Goal: Information Seeking & Learning: Learn about a topic

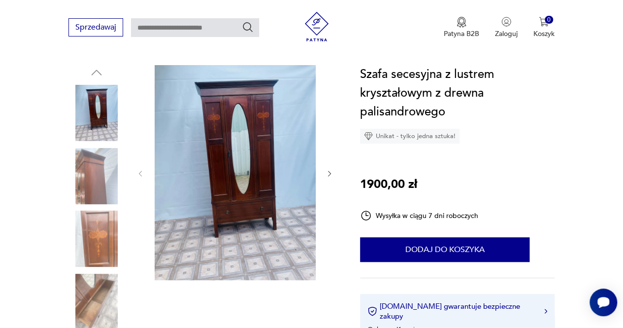
scroll to position [102, 0]
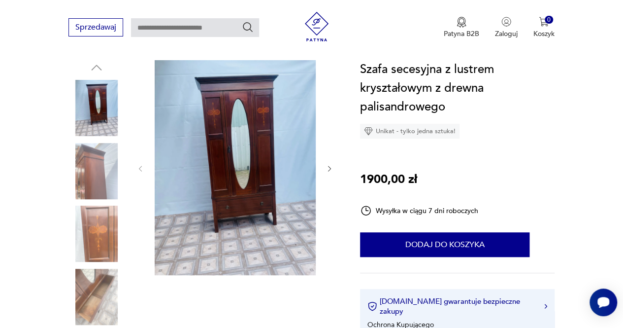
click at [334, 171] on div at bounding box center [202, 203] width 268 height 286
click at [327, 168] on icon "button" at bounding box center [330, 169] width 8 height 8
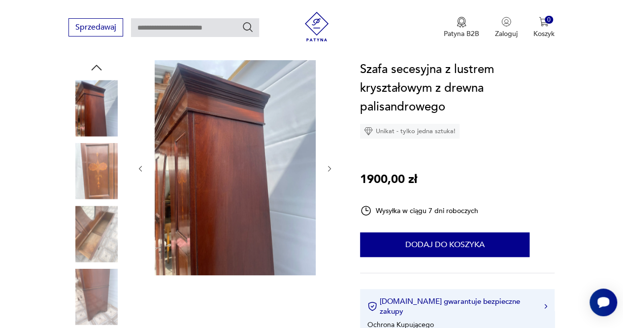
click at [327, 168] on icon "button" at bounding box center [330, 169] width 8 height 8
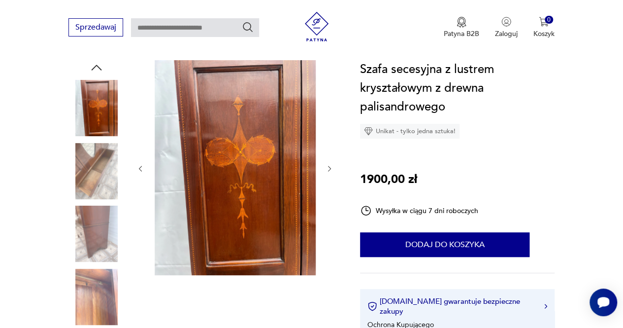
click at [327, 168] on icon "button" at bounding box center [330, 169] width 8 height 8
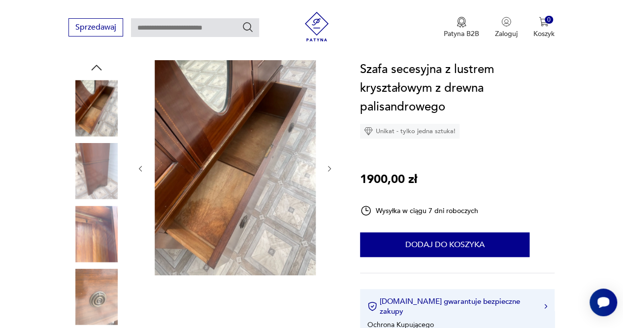
click at [327, 168] on icon "button" at bounding box center [330, 169] width 8 height 8
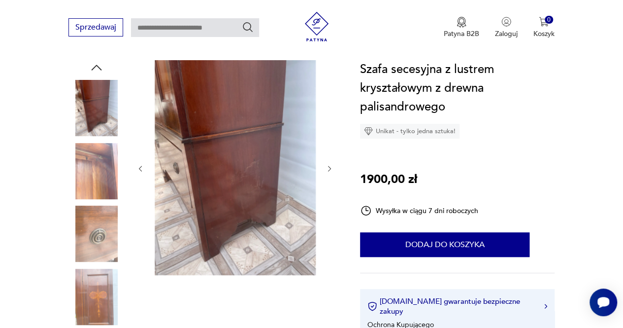
click at [327, 168] on icon "button" at bounding box center [330, 169] width 8 height 8
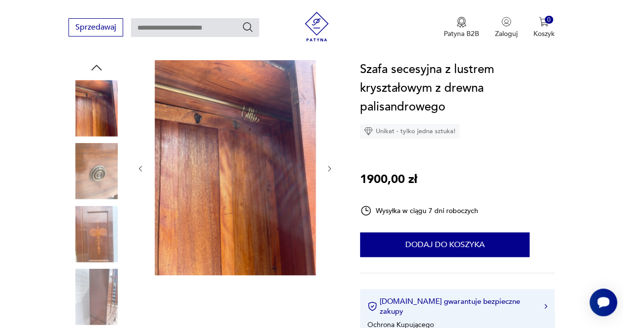
click at [327, 168] on icon "button" at bounding box center [330, 169] width 8 height 8
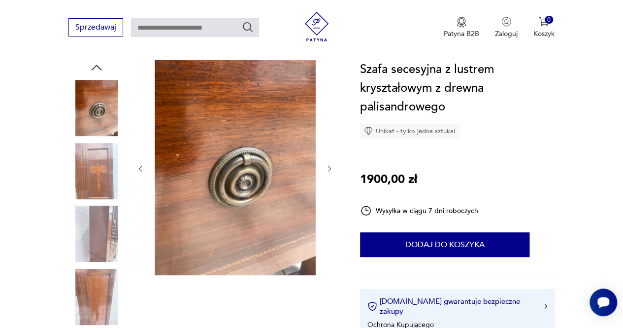
click at [327, 168] on icon "button" at bounding box center [330, 169] width 8 height 8
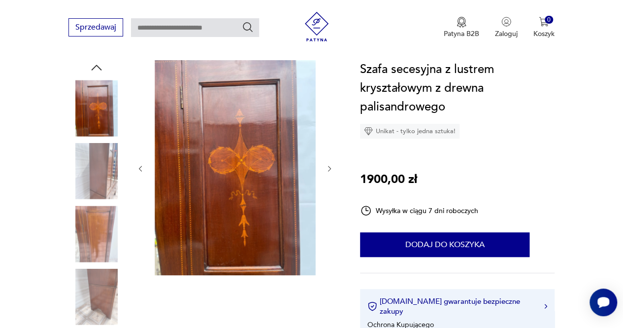
click at [327, 168] on icon "button" at bounding box center [330, 169] width 8 height 8
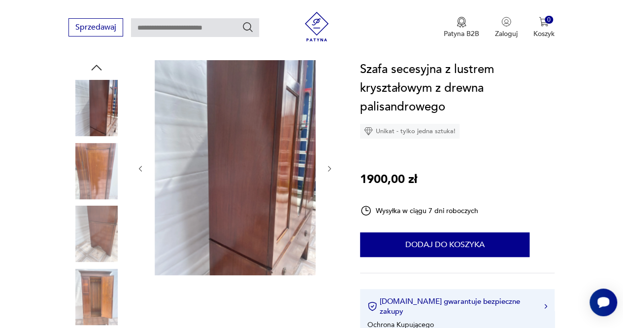
click at [327, 168] on icon "button" at bounding box center [330, 169] width 8 height 8
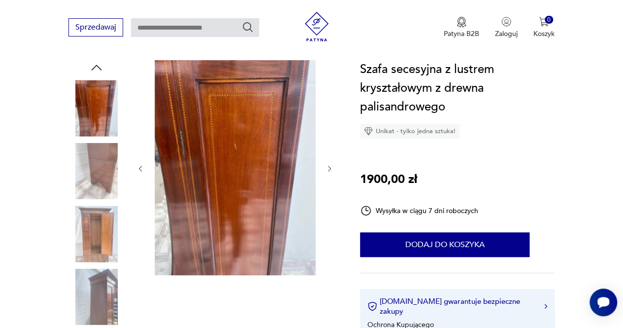
click at [327, 168] on icon "button" at bounding box center [330, 169] width 8 height 8
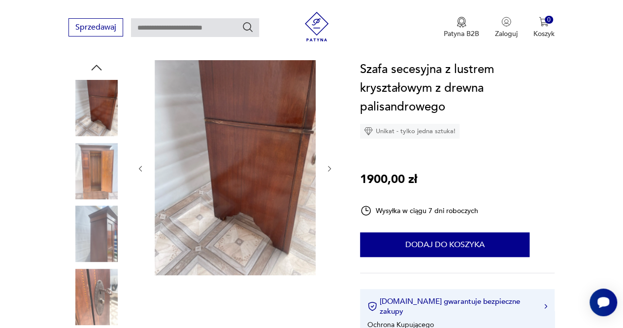
click at [327, 168] on icon "button" at bounding box center [330, 169] width 8 height 8
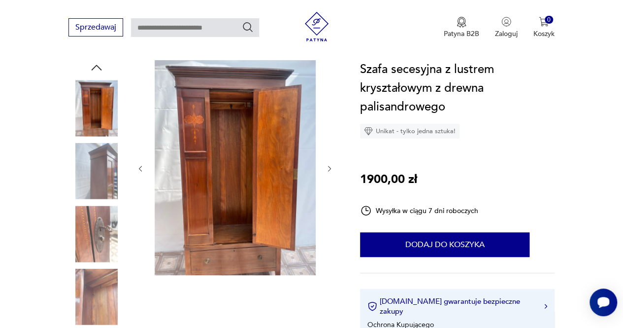
click at [327, 168] on icon "button" at bounding box center [330, 169] width 8 height 8
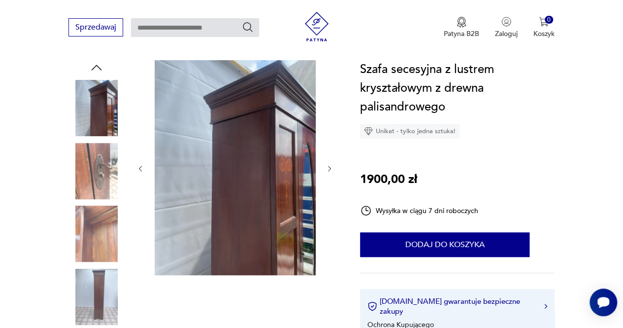
click at [327, 168] on icon "button" at bounding box center [330, 169] width 8 height 8
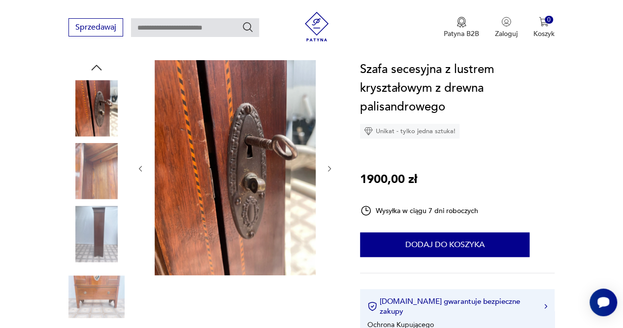
click at [327, 168] on icon "button" at bounding box center [330, 169] width 8 height 8
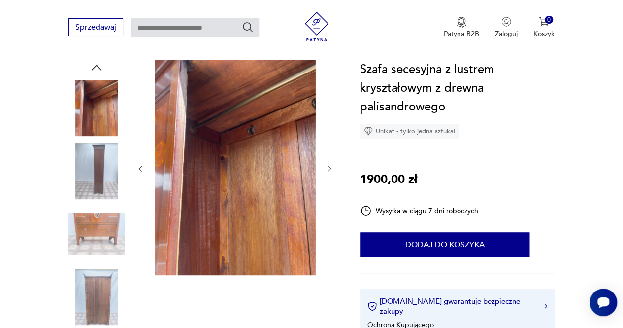
click at [327, 168] on icon "button" at bounding box center [330, 169] width 8 height 8
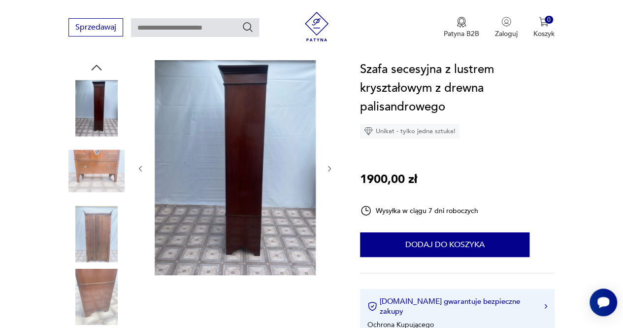
click at [327, 168] on icon "button" at bounding box center [330, 169] width 8 height 8
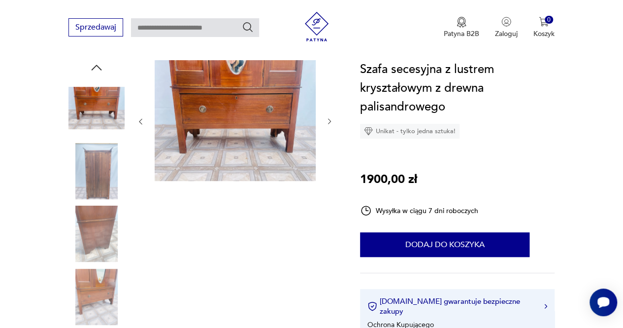
click at [327, 168] on div at bounding box center [234, 121] width 197 height 123
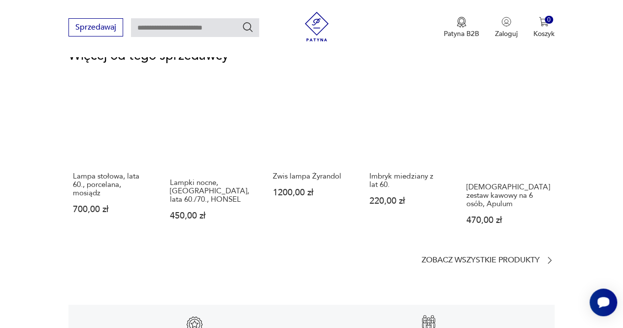
scroll to position [1362, 0]
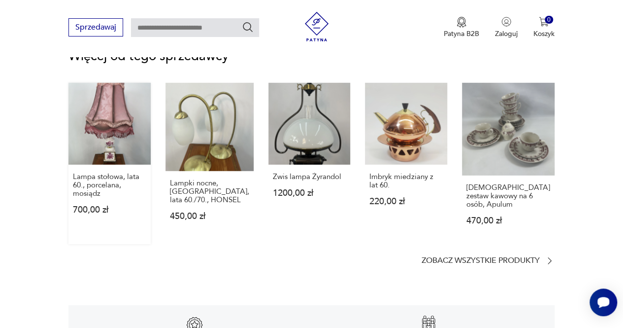
click at [117, 122] on link "Lampa stołowa, lata 60., porcelana, mosiądz 700,00 zł" at bounding box center [109, 163] width 82 height 161
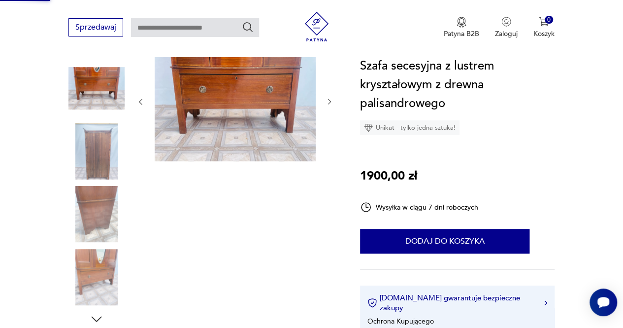
scroll to position [60, 0]
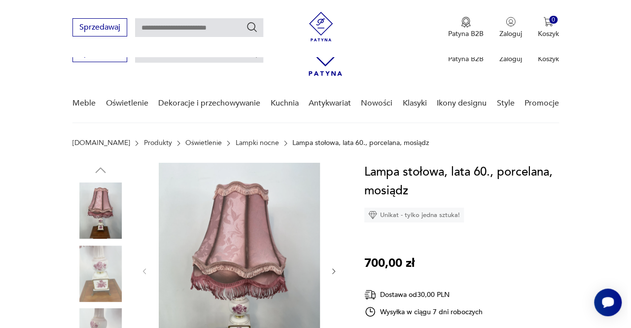
scroll to position [152, 0]
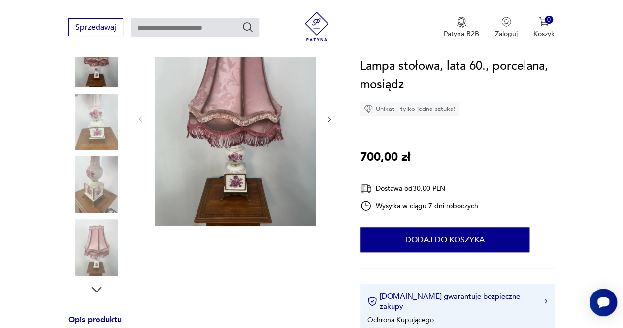
click at [206, 205] on img at bounding box center [235, 118] width 161 height 215
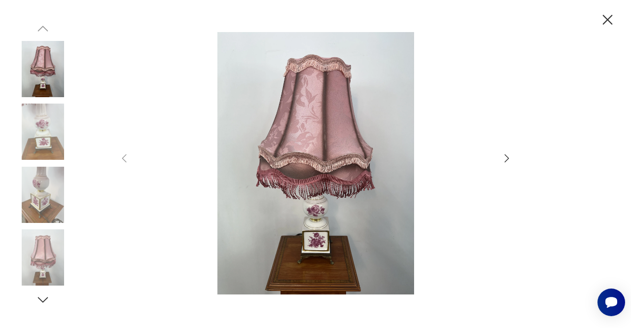
click at [510, 155] on icon "button" at bounding box center [506, 158] width 12 height 12
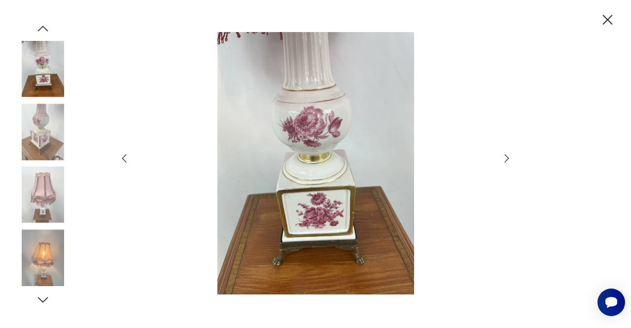
click at [500, 156] on icon "button" at bounding box center [506, 158] width 12 height 12
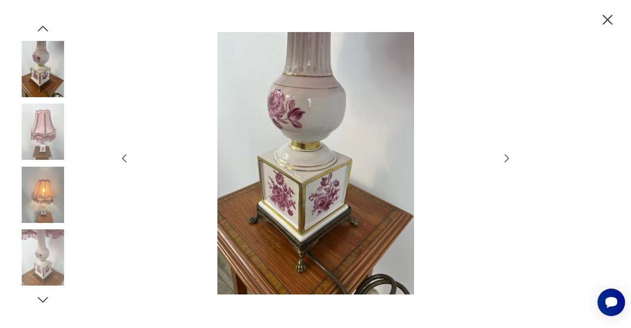
click at [500, 156] on icon "button" at bounding box center [506, 158] width 12 height 12
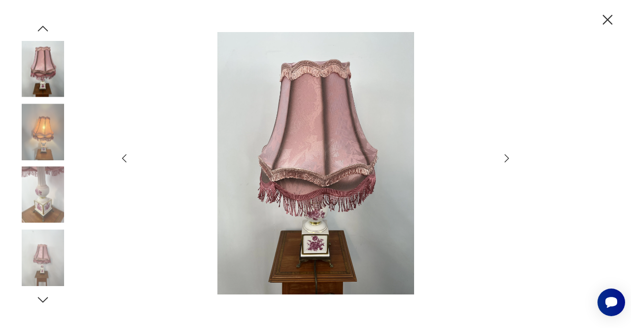
click at [500, 156] on icon "button" at bounding box center [506, 158] width 12 height 12
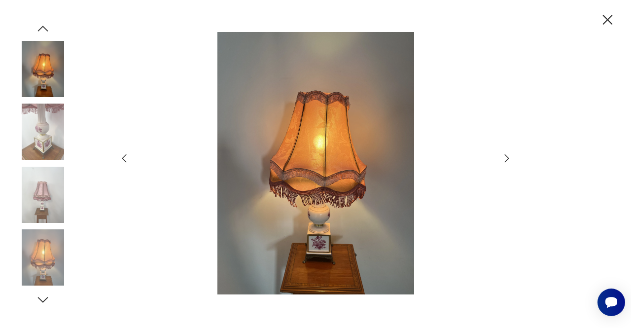
click at [500, 156] on icon "button" at bounding box center [506, 158] width 12 height 12
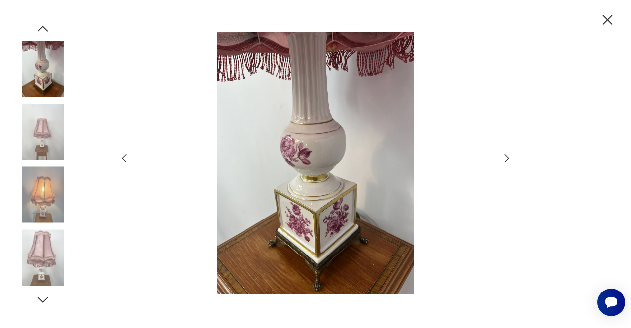
click at [500, 156] on icon "button" at bounding box center [506, 158] width 12 height 12
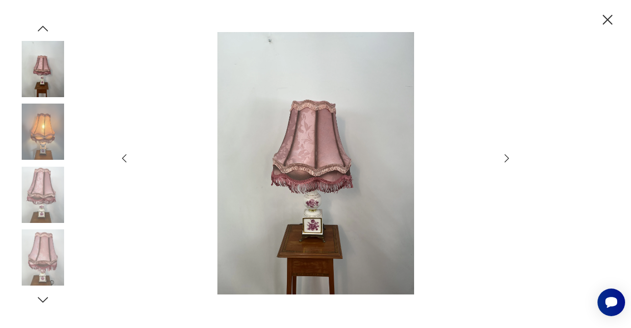
click at [500, 156] on icon "button" at bounding box center [506, 158] width 12 height 12
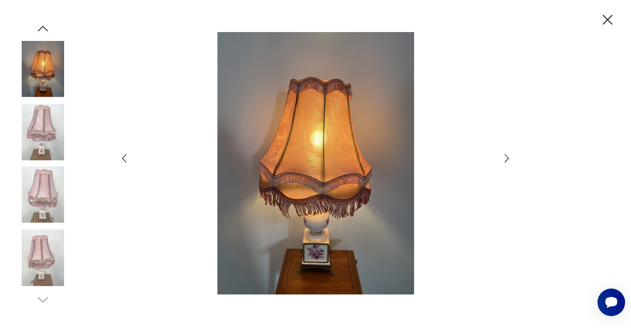
click at [500, 156] on icon "button" at bounding box center [506, 158] width 12 height 12
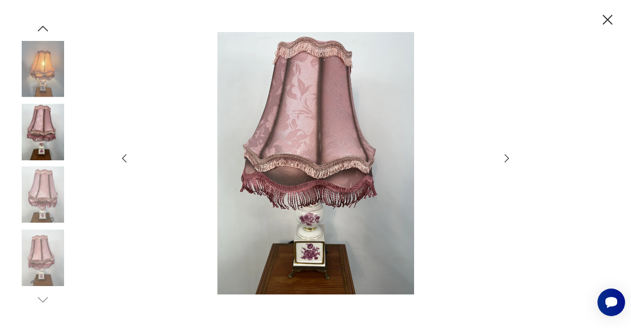
click at [500, 156] on icon "button" at bounding box center [506, 158] width 12 height 12
